Goal: Information Seeking & Learning: Compare options

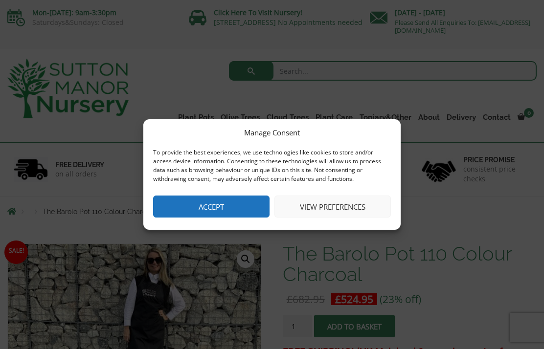
click at [240, 211] on button "Accept" at bounding box center [211, 207] width 116 height 22
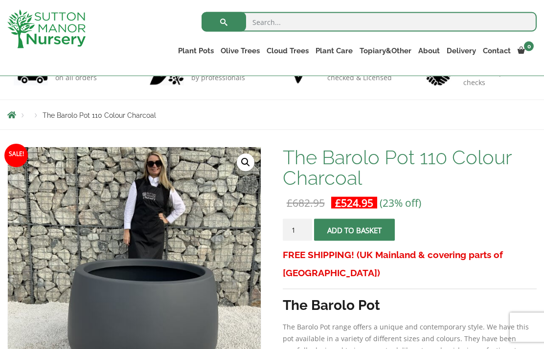
scroll to position [80, 0]
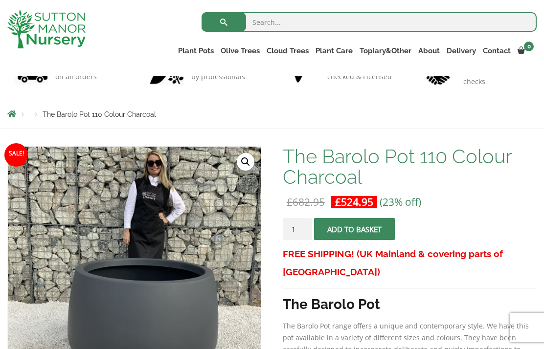
click at [497, 54] on link "Contact" at bounding box center [496, 51] width 35 height 14
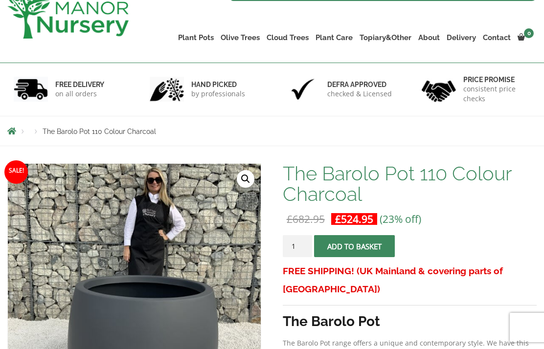
scroll to position [119, 0]
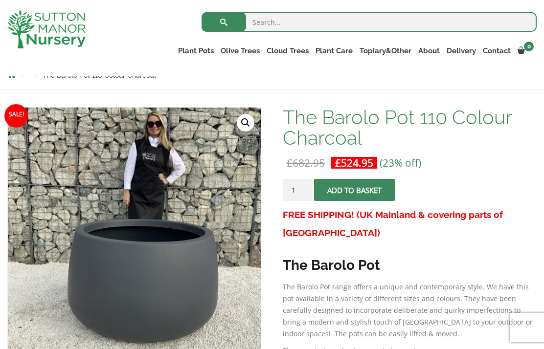
click at [0, 0] on link "The Milan Pots" at bounding box center [0, 0] width 0 height 0
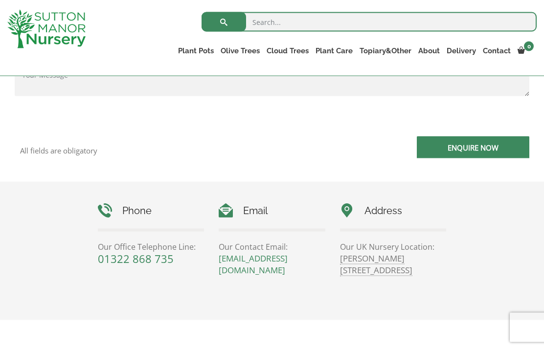
scroll to position [351, 0]
click at [0, 0] on link "Resin Bonded Pots" at bounding box center [0, 0] width 0 height 0
click at [189, 52] on link "Plant Pots" at bounding box center [196, 51] width 43 height 14
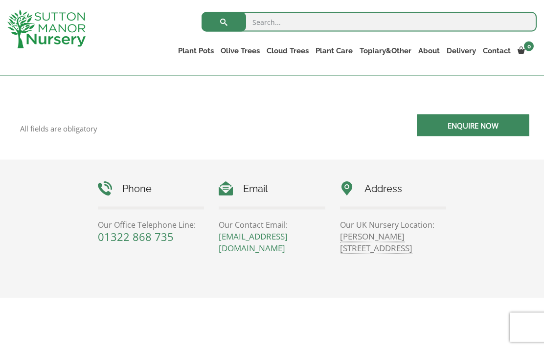
scroll to position [373, 0]
click at [0, 0] on link "The Amalfi Pots" at bounding box center [0, 0] width 0 height 0
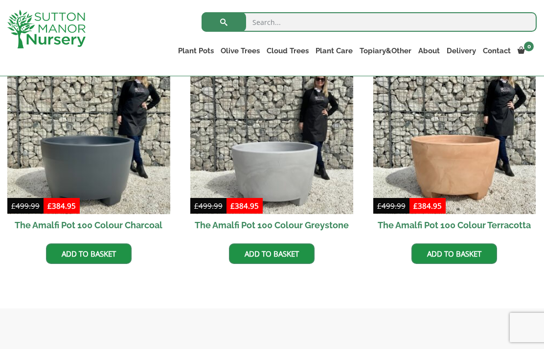
scroll to position [313, 0]
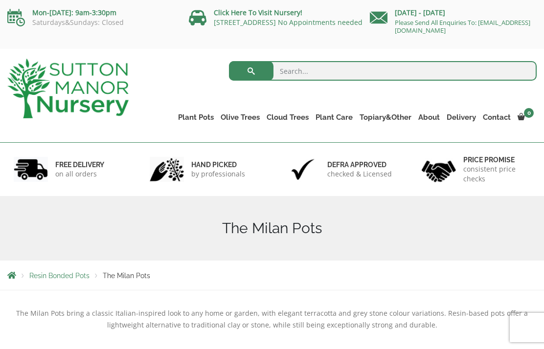
click at [0, 0] on link "The Capri Pots" at bounding box center [0, 0] width 0 height 0
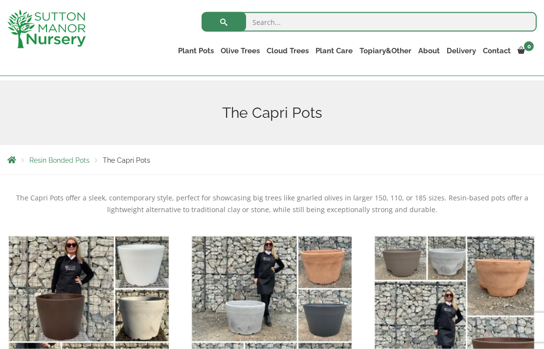
scroll to position [98, 0]
click at [0, 0] on link "The Brunello Pots" at bounding box center [0, 0] width 0 height 0
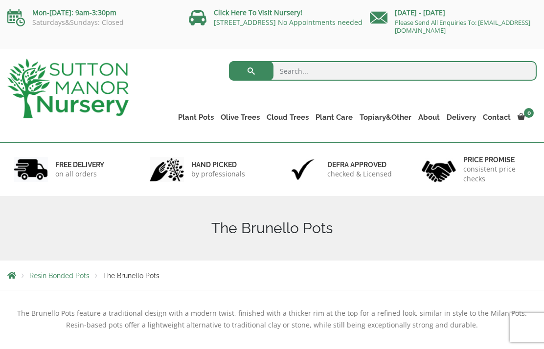
click at [0, 0] on link "The Venice Cube Pots" at bounding box center [0, 0] width 0 height 0
click at [0, 0] on link "The Barolo Pots" at bounding box center [0, 0] width 0 height 0
click at [0, 0] on link "The Rome Bowl" at bounding box center [0, 0] width 0 height 0
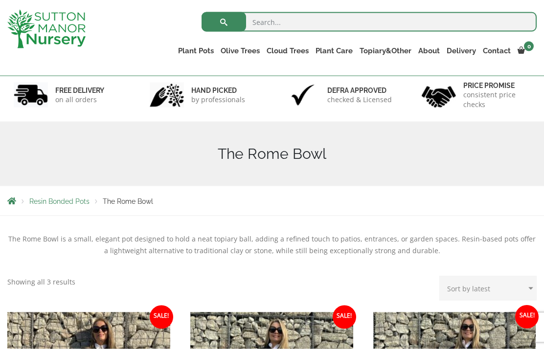
scroll to position [51, 0]
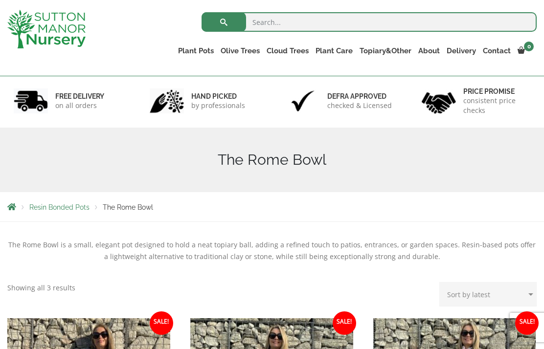
click at [0, 0] on link "The Olive Jar" at bounding box center [0, 0] width 0 height 0
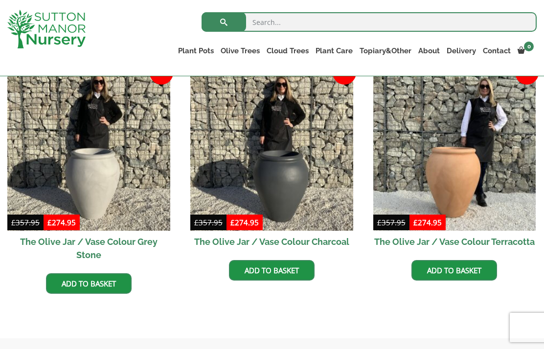
scroll to position [294, 0]
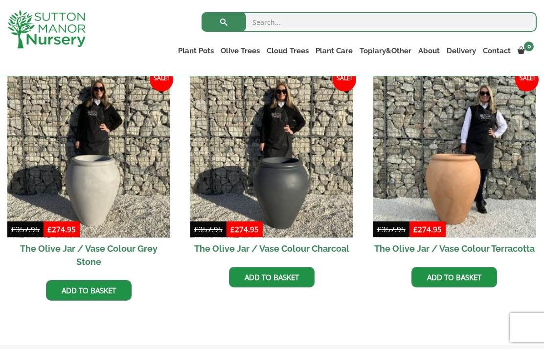
click at [464, 156] on img at bounding box center [454, 156] width 163 height 163
click at [0, 0] on link "The Sicilian Pots" at bounding box center [0, 0] width 0 height 0
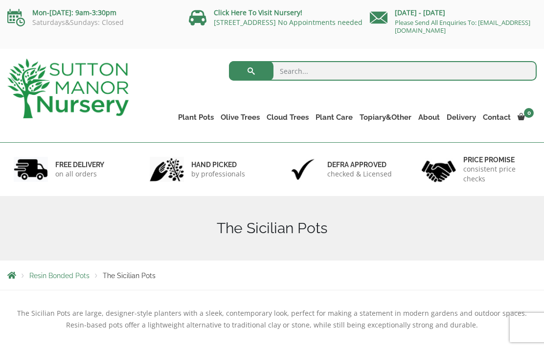
click at [0, 0] on link "The Mediterranean Pots" at bounding box center [0, 0] width 0 height 0
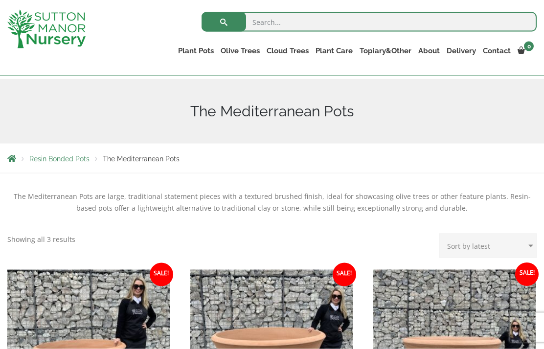
scroll to position [99, 0]
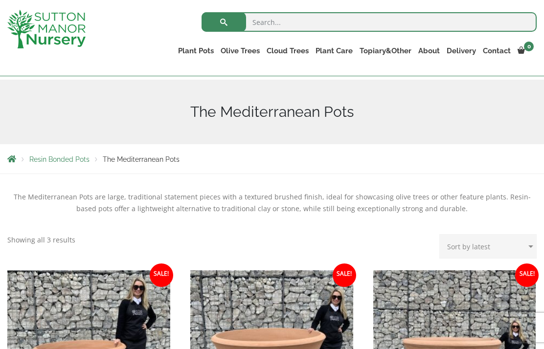
click at [0, 0] on link "The San Marino Pots" at bounding box center [0, 0] width 0 height 0
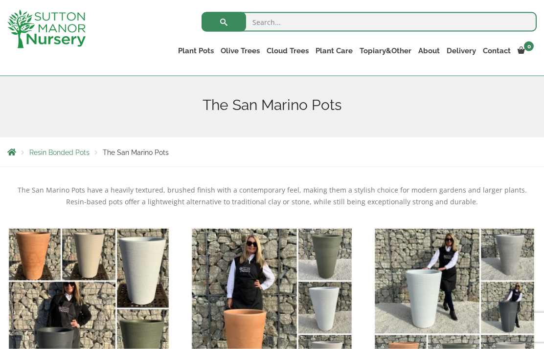
scroll to position [107, 0]
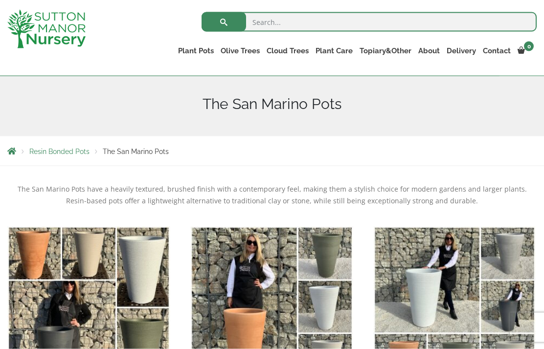
click at [0, 0] on link "The Como Cube Pots 45 (All Colours)" at bounding box center [0, 0] width 0 height 0
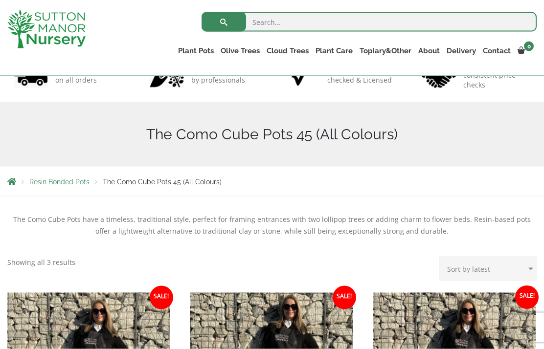
scroll to position [77, 0]
click at [0, 0] on link "The Olive Jar" at bounding box center [0, 0] width 0 height 0
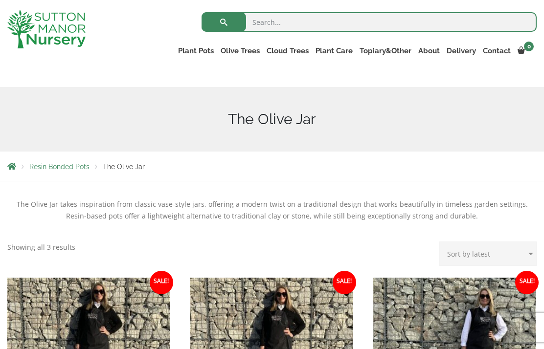
scroll to position [92, 0]
click at [0, 0] on link "The Tuscany Fruit Pots" at bounding box center [0, 0] width 0 height 0
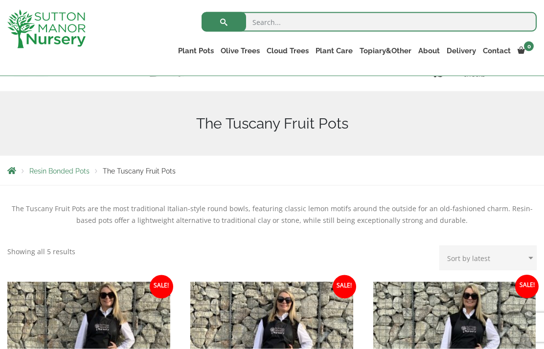
scroll to position [87, 0]
click at [0, 0] on link "The Pompei Pots" at bounding box center [0, 0] width 0 height 0
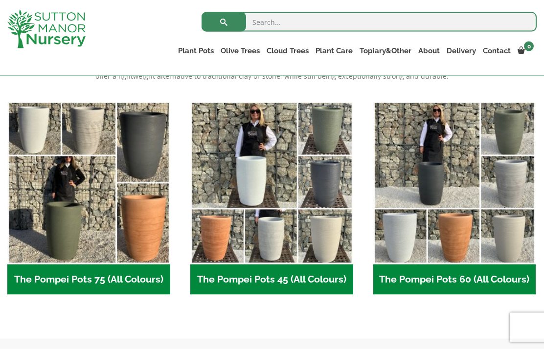
scroll to position [232, 0]
click at [90, 272] on h2 "The Pompei Pots 75 (All Colours) (6)" at bounding box center [88, 279] width 163 height 30
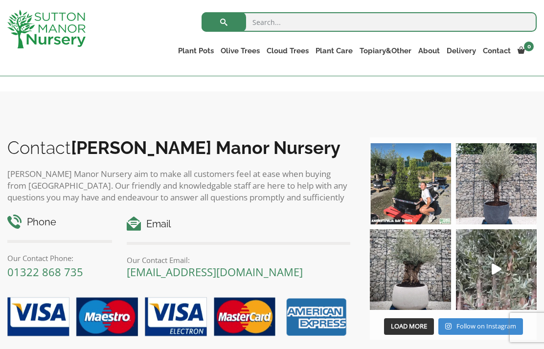
scroll to position [480, 0]
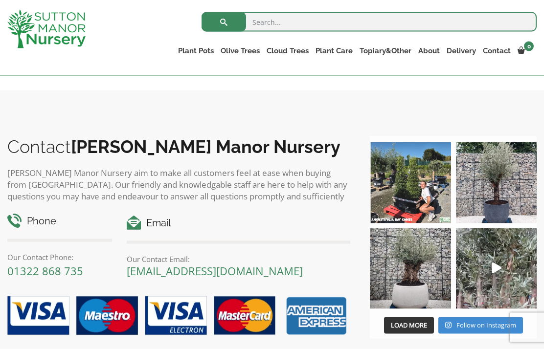
click at [0, 0] on link "The Pisa Pot 80 (All Colours)" at bounding box center [0, 0] width 0 height 0
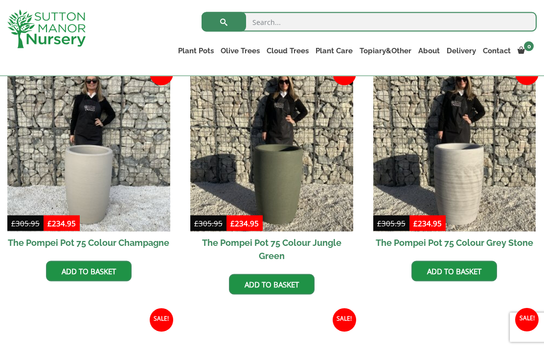
scroll to position [236, 0]
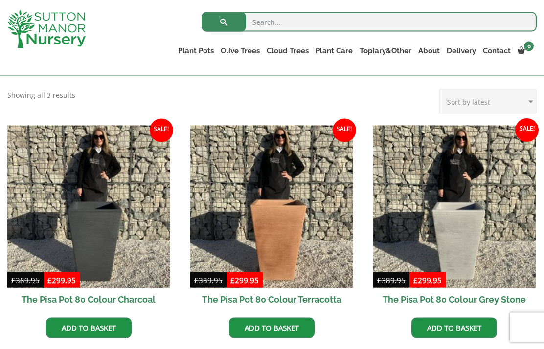
scroll to position [244, 0]
click at [280, 235] on img at bounding box center [271, 206] width 163 height 163
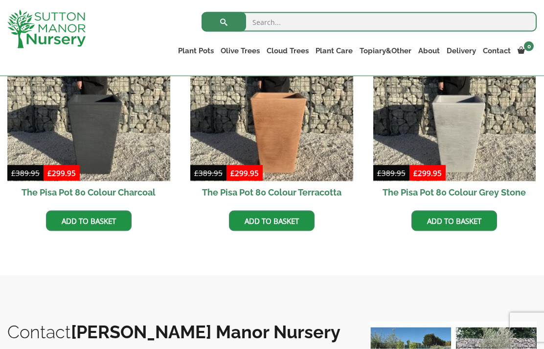
scroll to position [351, 0]
click at [0, 0] on link "The Alfresco Pots" at bounding box center [0, 0] width 0 height 0
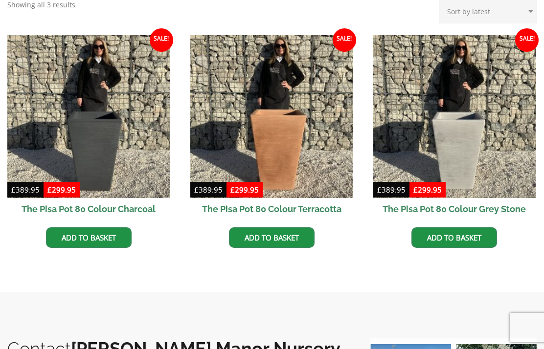
scroll to position [390, 0]
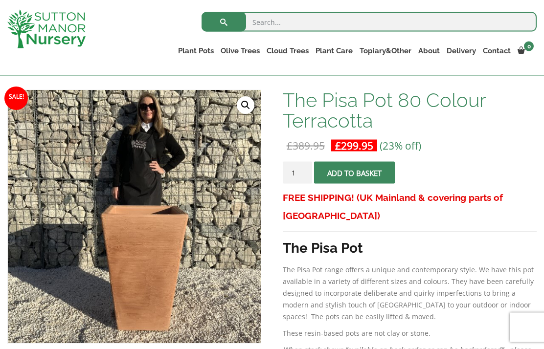
scroll to position [136, 0]
